Goal: Task Accomplishment & Management: Use online tool/utility

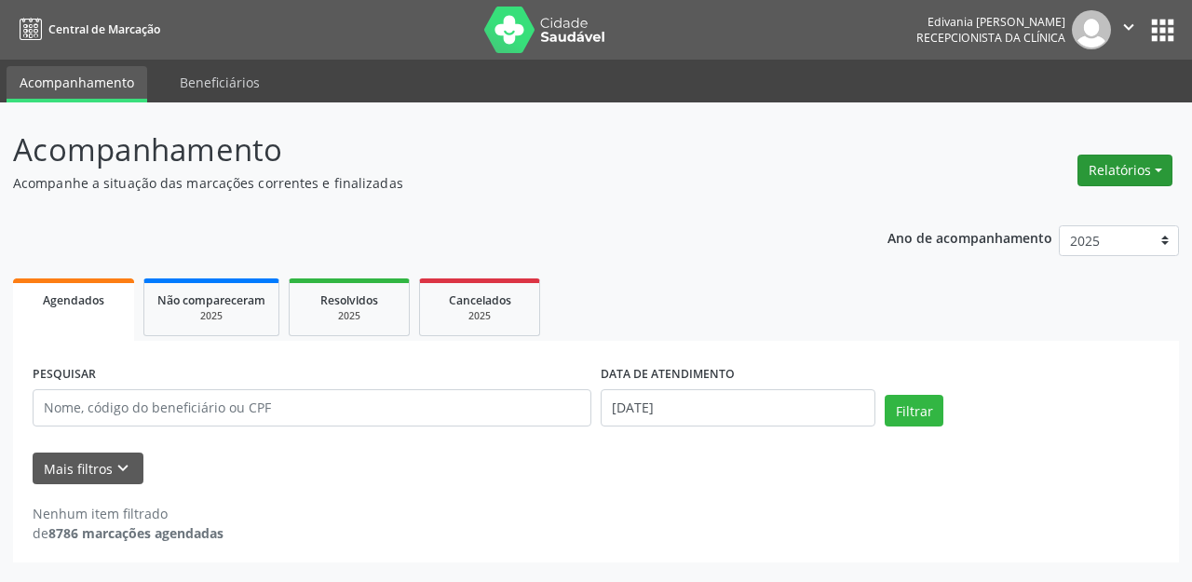
click at [1128, 176] on button "Relatórios" at bounding box center [1125, 171] width 95 height 32
click at [1114, 211] on link "Agendamentos" at bounding box center [1071, 210] width 200 height 26
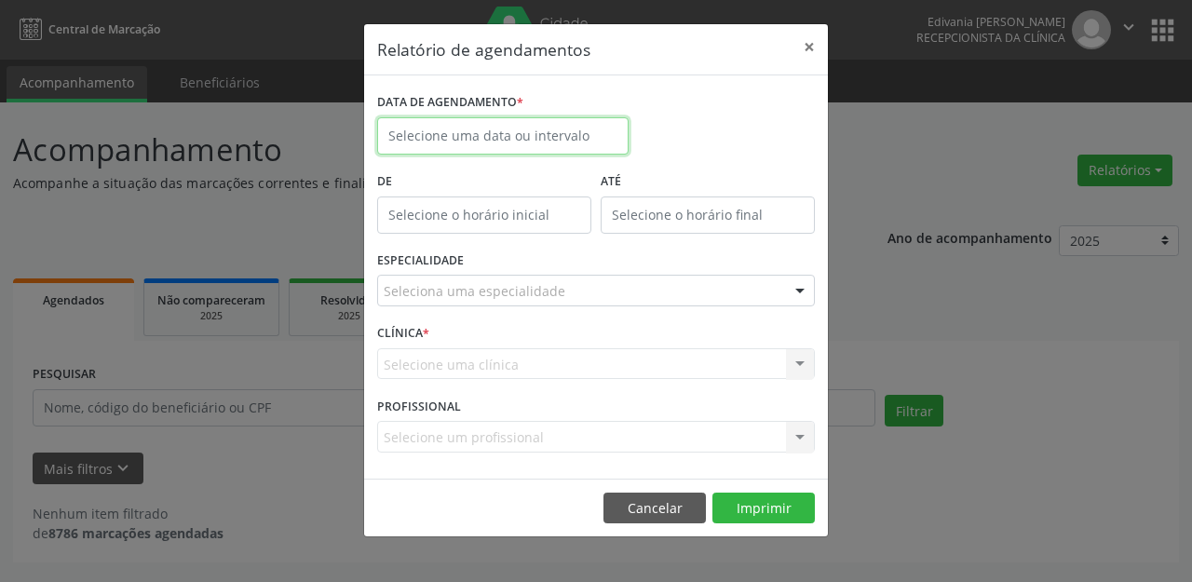
click at [603, 144] on input "text" at bounding box center [502, 135] width 251 height 37
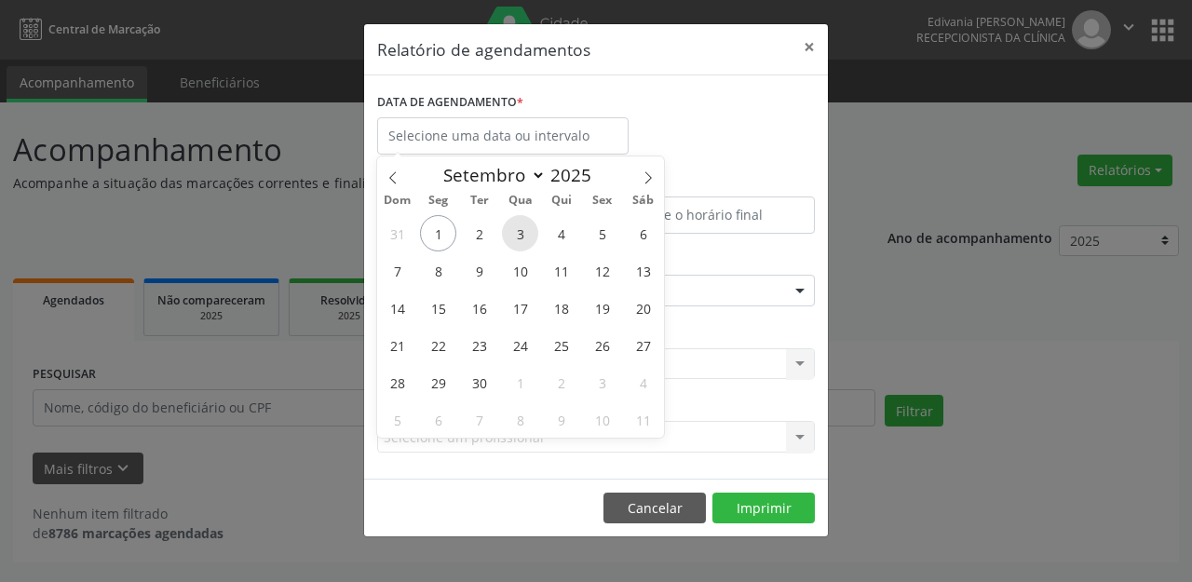
click at [519, 235] on span "3" at bounding box center [520, 233] width 36 height 36
type input "[DATE]"
click at [519, 235] on span "3" at bounding box center [520, 233] width 36 height 36
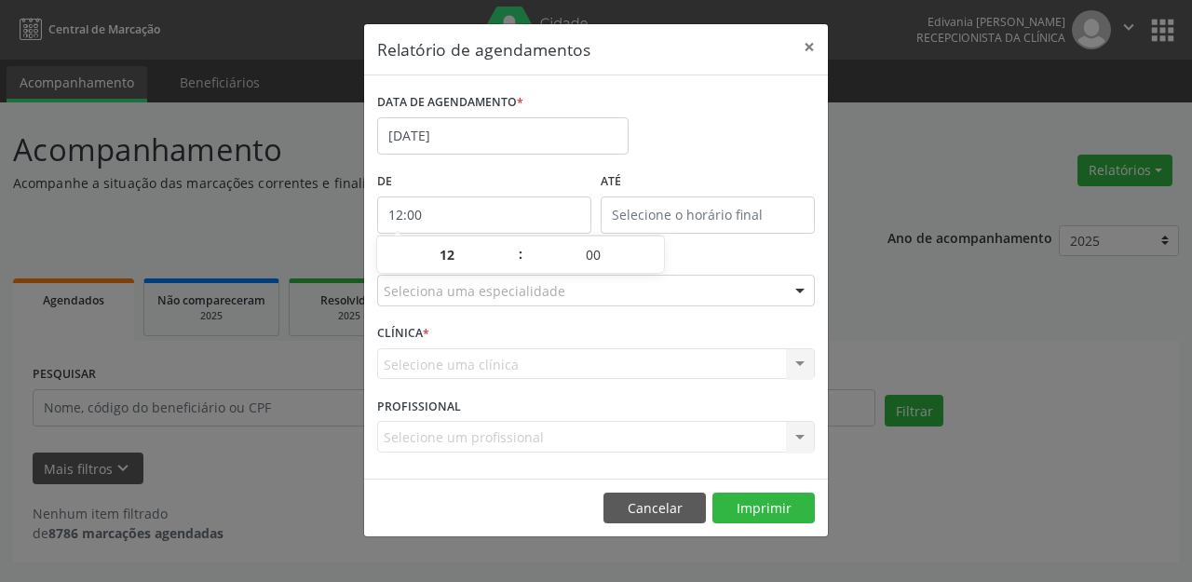
click at [531, 210] on input "12:00" at bounding box center [484, 215] width 214 height 37
click at [505, 262] on span at bounding box center [511, 264] width 13 height 19
type input "11:00"
type input "11"
click at [511, 259] on span at bounding box center [511, 264] width 13 height 19
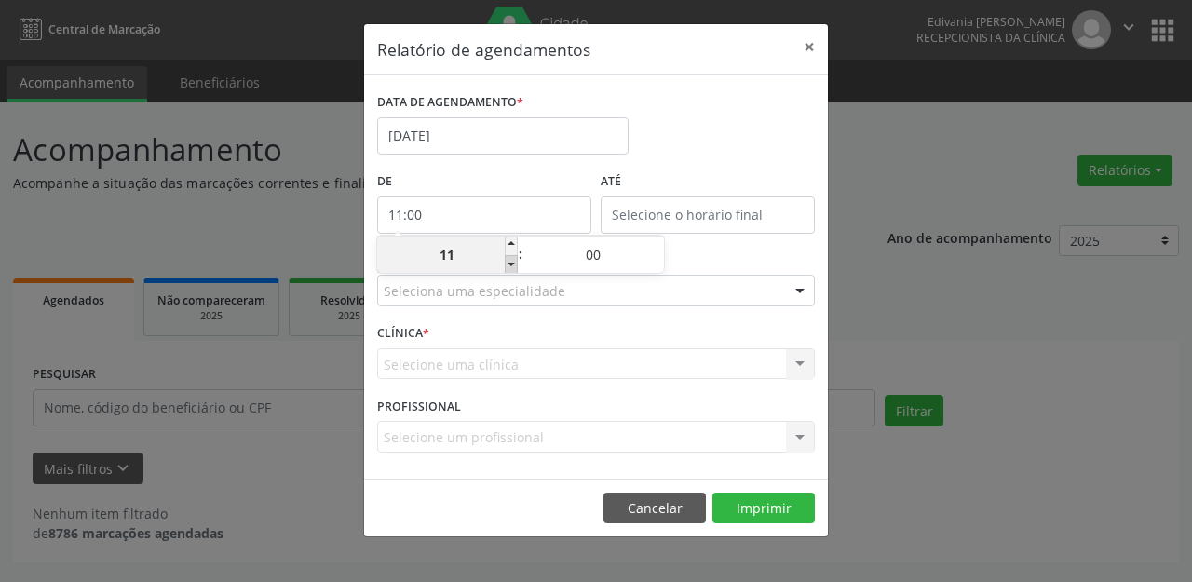
type input "10:00"
type input "10"
click at [511, 261] on span at bounding box center [511, 264] width 13 height 19
type input "09:00"
type input "09"
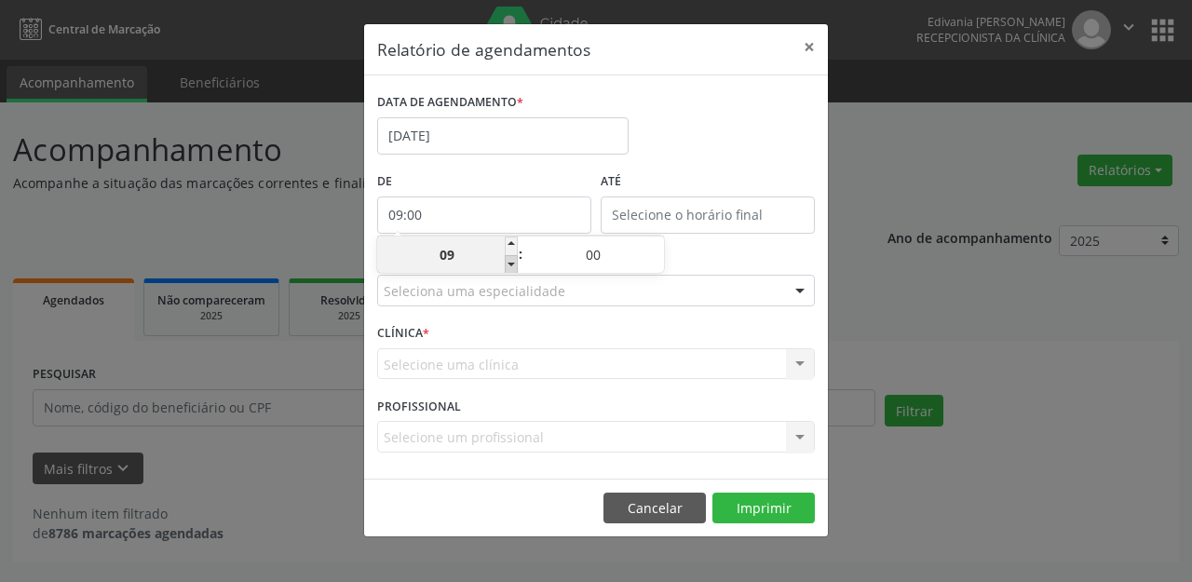
click at [511, 261] on span at bounding box center [511, 264] width 13 height 19
type input "08:00"
type input "08"
click at [511, 261] on span at bounding box center [511, 264] width 13 height 19
type input "07:00"
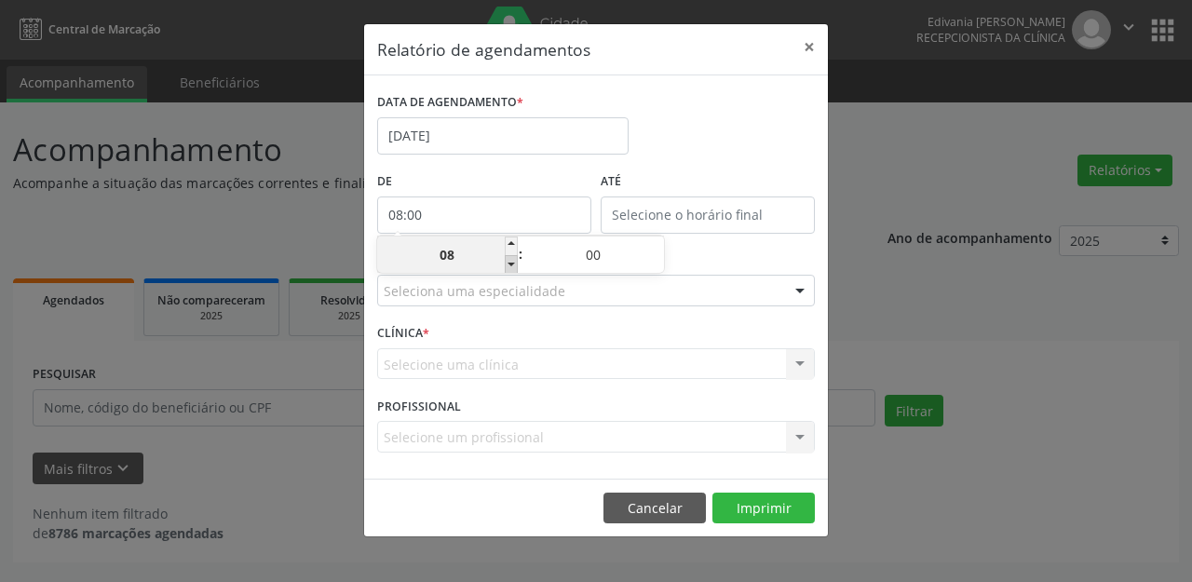
type input "07"
click at [511, 261] on span at bounding box center [511, 264] width 13 height 19
type input "06:00"
type input "06"
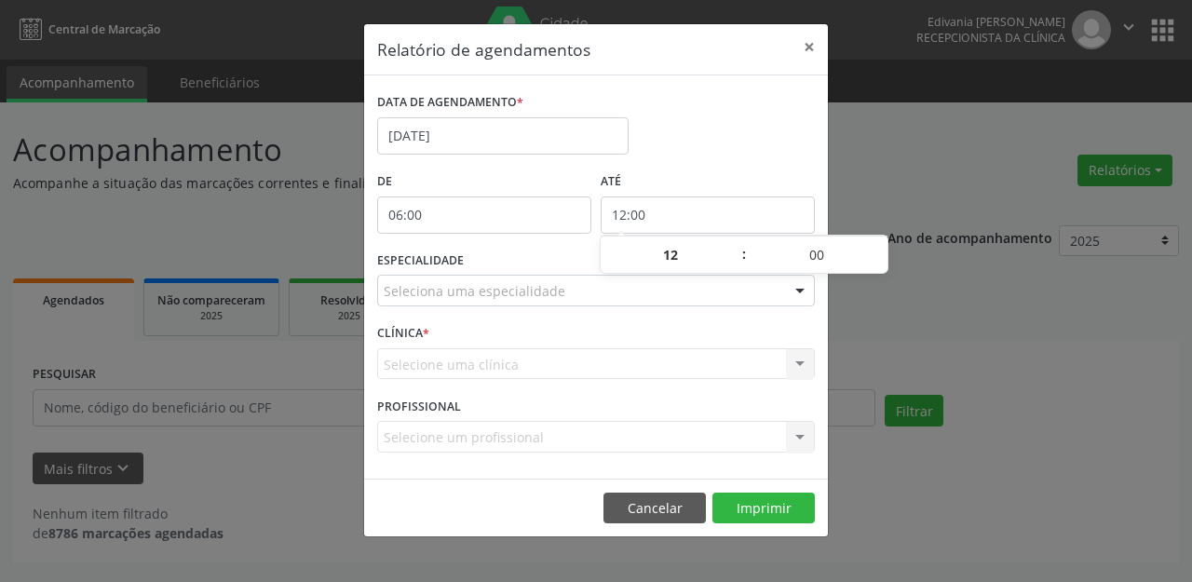
click at [662, 216] on input "12:00" at bounding box center [708, 215] width 214 height 37
click at [735, 244] on span at bounding box center [734, 246] width 13 height 19
type input "13:00"
type input "13"
click at [735, 244] on span at bounding box center [734, 246] width 13 height 19
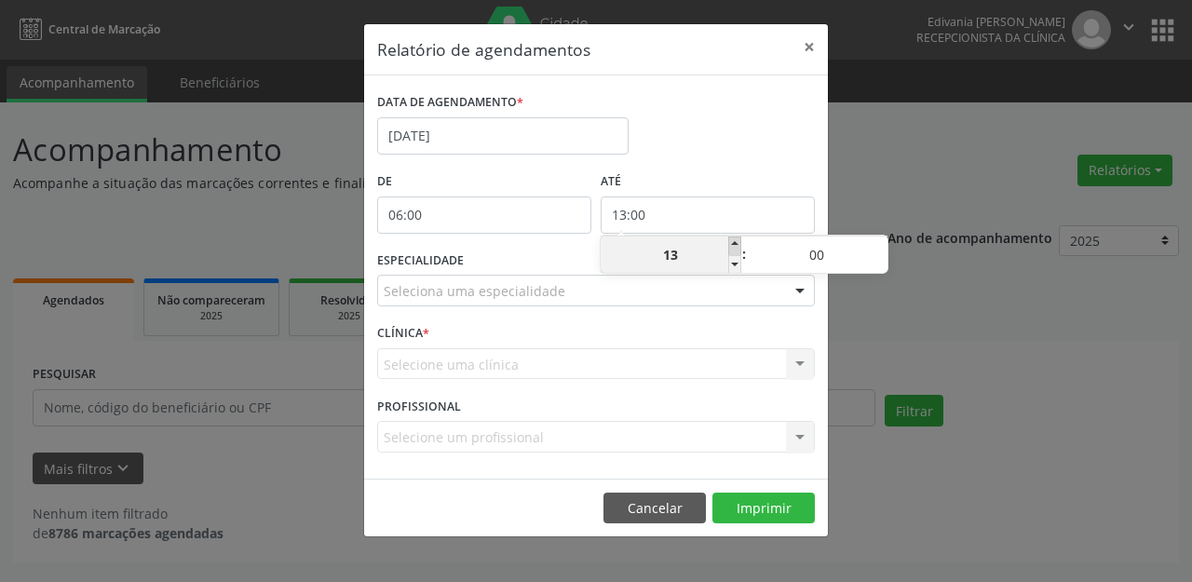
type input "14:00"
type input "14"
click at [735, 244] on span at bounding box center [734, 246] width 13 height 19
type input "15:00"
type input "15"
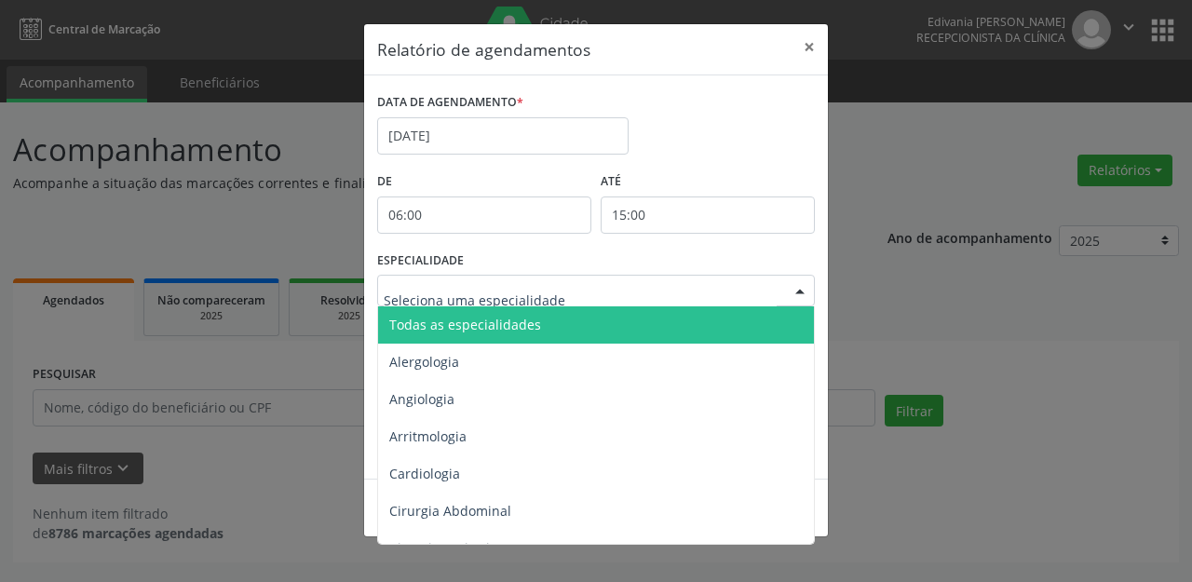
click at [575, 285] on div at bounding box center [596, 291] width 438 height 32
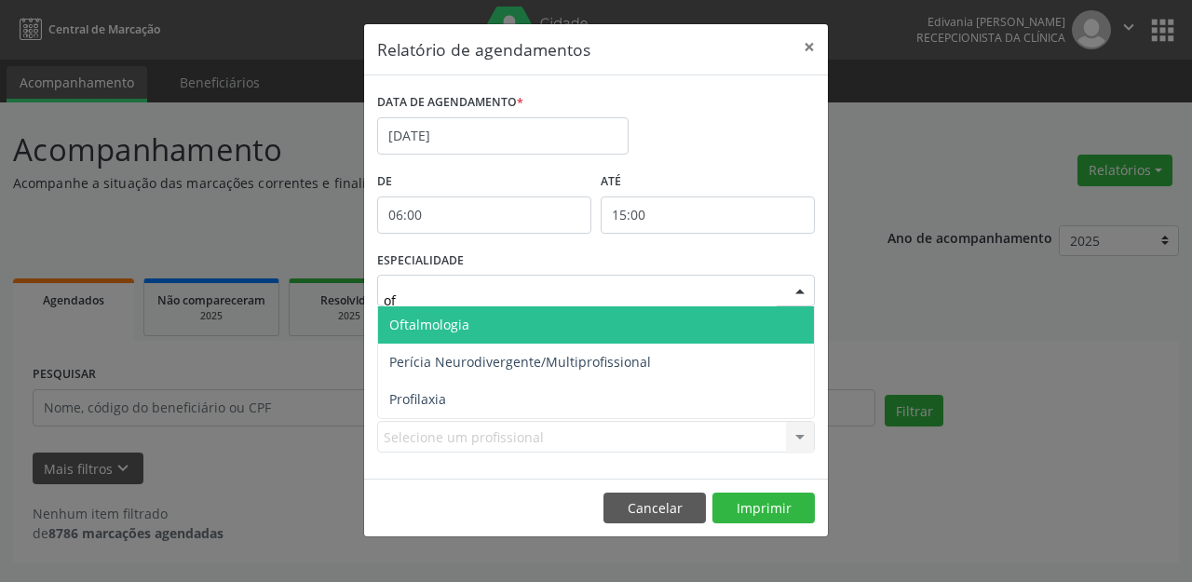
click at [577, 324] on span "Oftalmologia" at bounding box center [596, 324] width 436 height 37
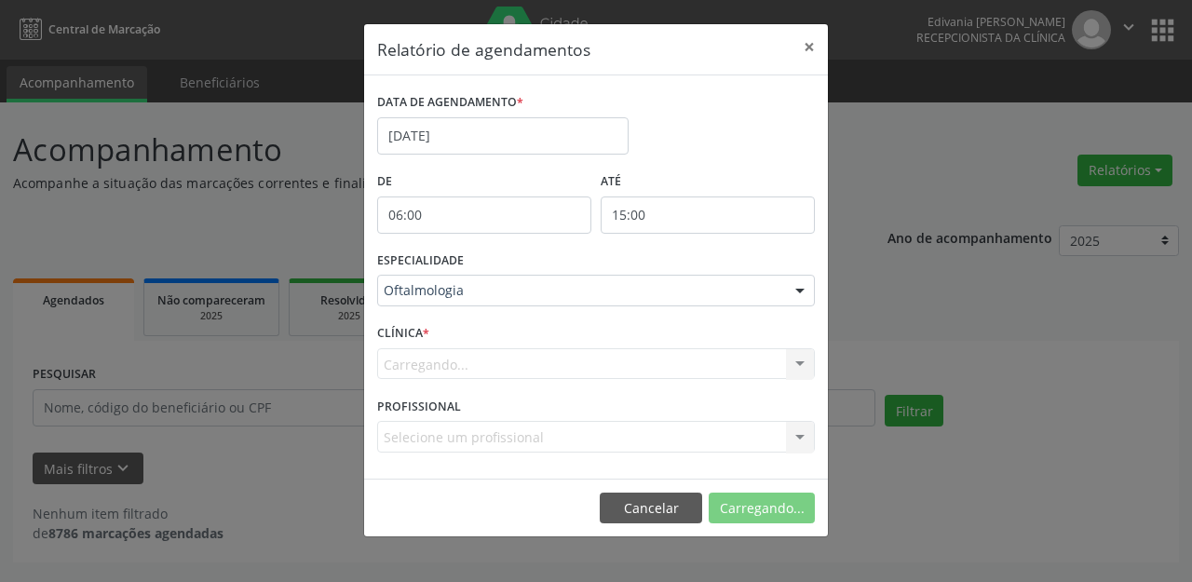
click at [1047, 414] on div "Relatório de agendamentos × DATA DE AGENDAMENTO * [DATE] De 06:00 ATÉ 15:00 ESP…" at bounding box center [596, 291] width 1192 height 582
click at [750, 511] on button "Imprimir" at bounding box center [763, 509] width 102 height 32
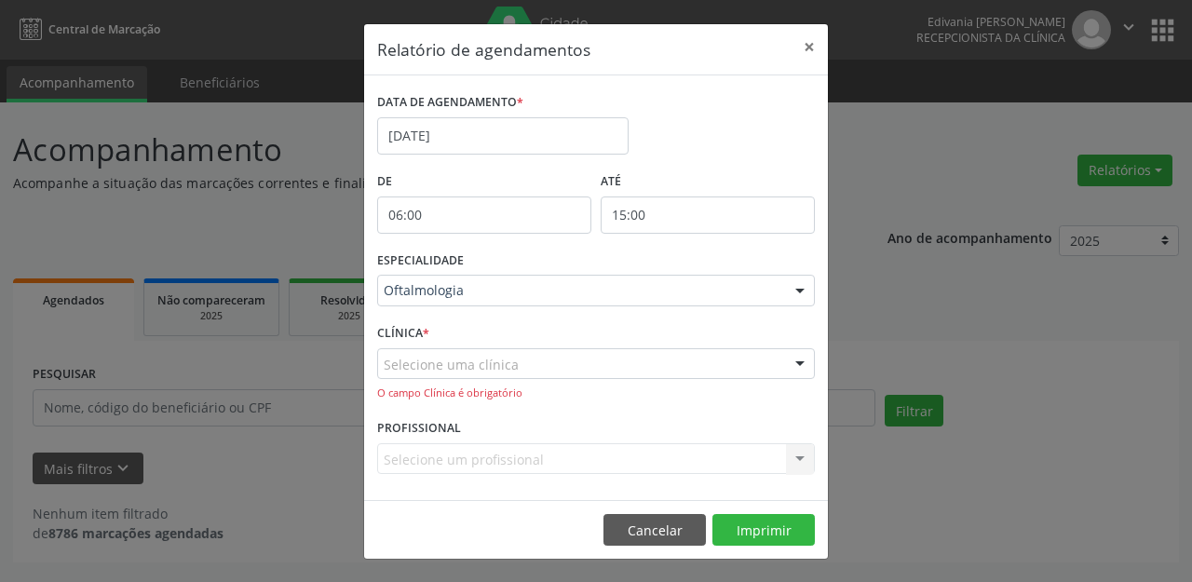
click at [592, 363] on div "Selecione uma clínica" at bounding box center [596, 364] width 438 height 32
click at [590, 365] on input "text" at bounding box center [580, 373] width 393 height 37
click at [553, 368] on div "Selecione uma clínica Nenhum resultado encontrado para: " " Não há nenhuma opçã…" at bounding box center [596, 374] width 438 height 53
click at [562, 352] on div "Selecione uma clínica Nenhum resultado encontrado para: " " Não há nenhuma opçã…" at bounding box center [596, 374] width 438 height 53
click at [804, 363] on div "Selecione uma clínica Nenhum resultado encontrado para: " " Não há nenhuma opçã…" at bounding box center [596, 374] width 438 height 53
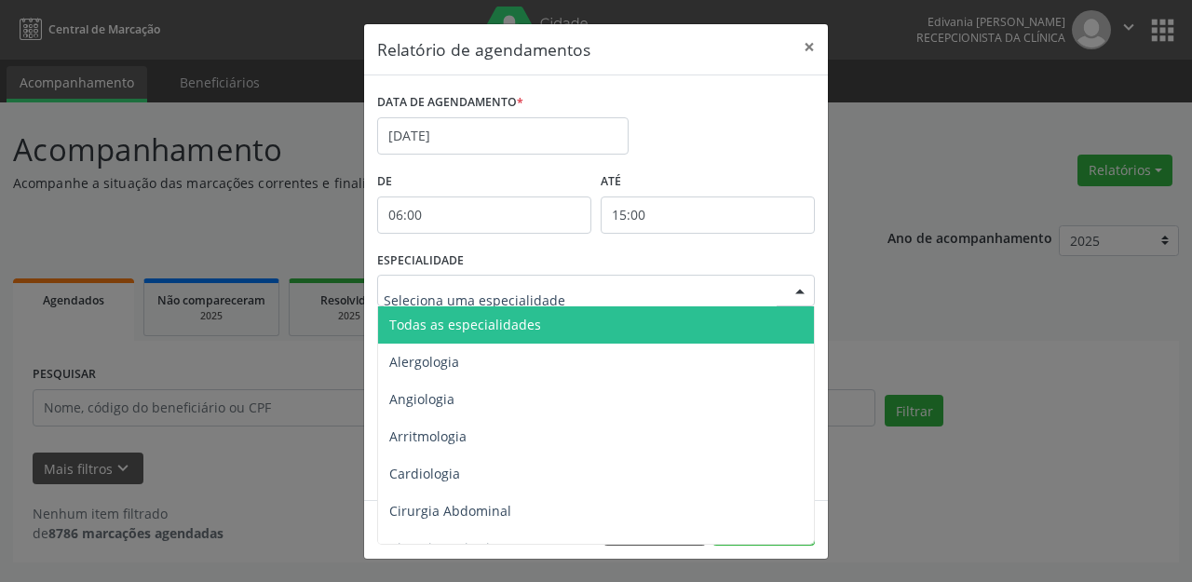
click at [587, 287] on div at bounding box center [596, 291] width 438 height 32
type input "of"
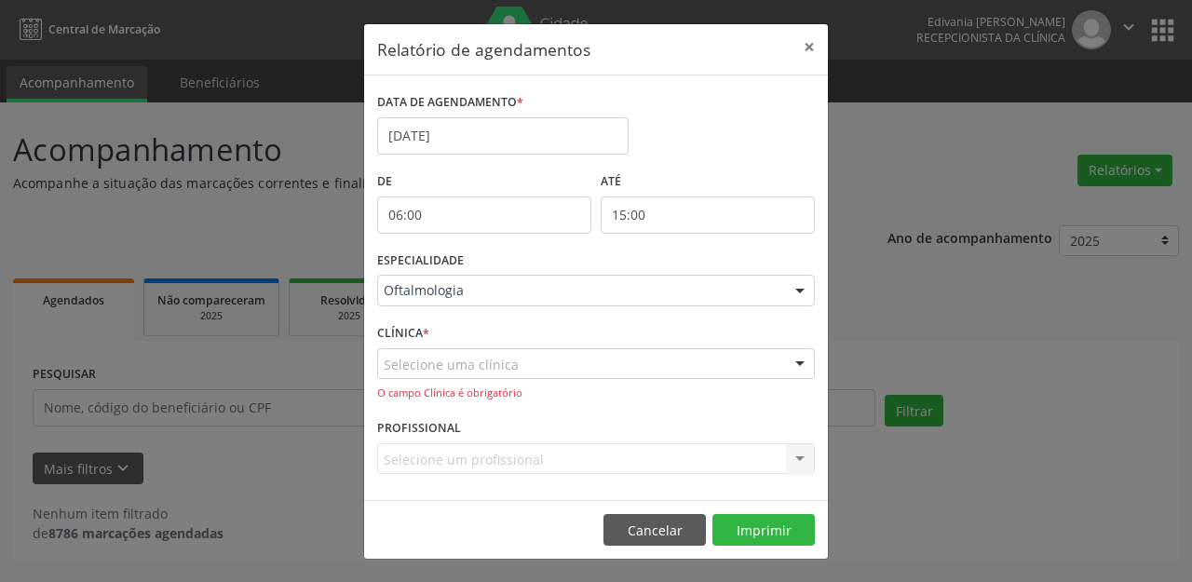
click at [683, 372] on div "Selecione uma clínica" at bounding box center [596, 364] width 438 height 32
click at [624, 444] on div "Selecione um profissional Nenhum resultado encontrado para: " " Não há nenhuma …" at bounding box center [596, 459] width 438 height 32
click at [785, 525] on button "Imprimir" at bounding box center [763, 530] width 102 height 32
click at [772, 522] on button "Imprimir" at bounding box center [763, 530] width 102 height 32
